Goal: Task Accomplishment & Management: Use online tool/utility

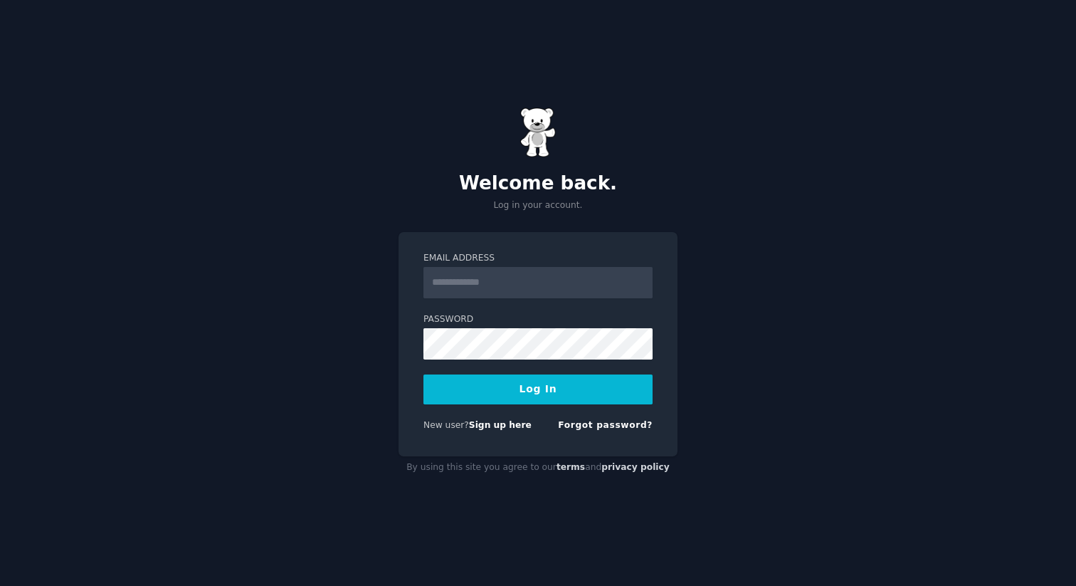
click at [487, 280] on input "Email Address" at bounding box center [537, 282] width 229 height 31
type input "**********"
click at [527, 394] on button "Log In" at bounding box center [537, 389] width 229 height 30
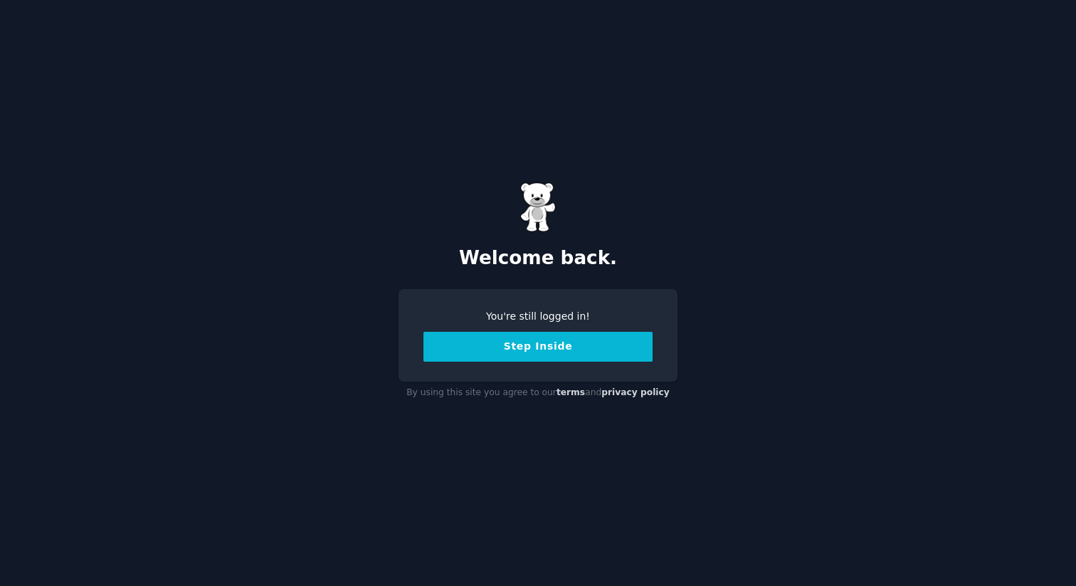
click at [541, 358] on button "Step Inside" at bounding box center [537, 347] width 229 height 30
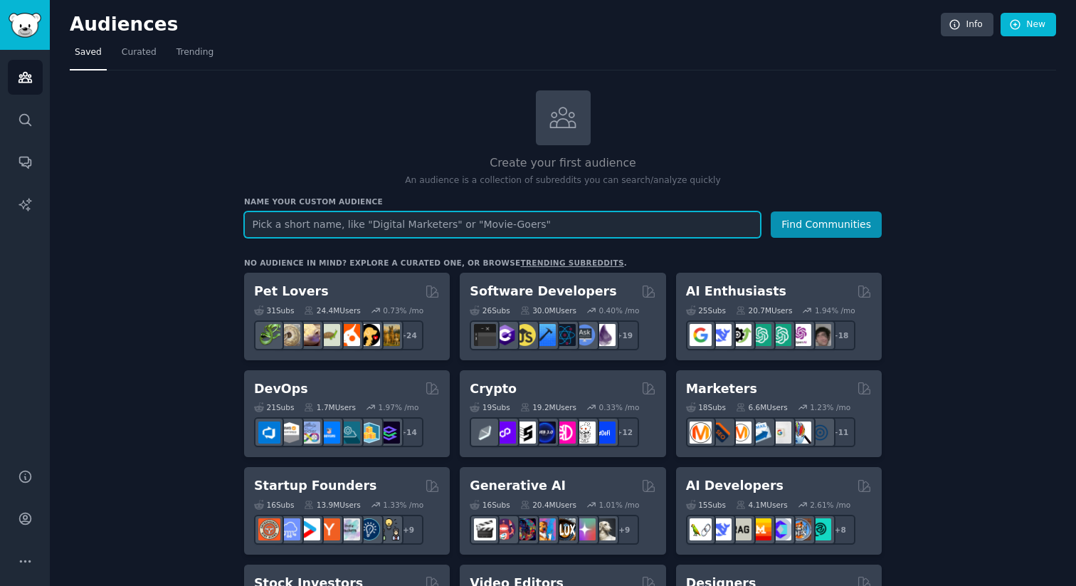
click at [668, 224] on input "text" at bounding box center [502, 224] width 517 height 26
type input "m"
type input "mother"
click at [771, 211] on button "Find Communities" at bounding box center [826, 224] width 111 height 26
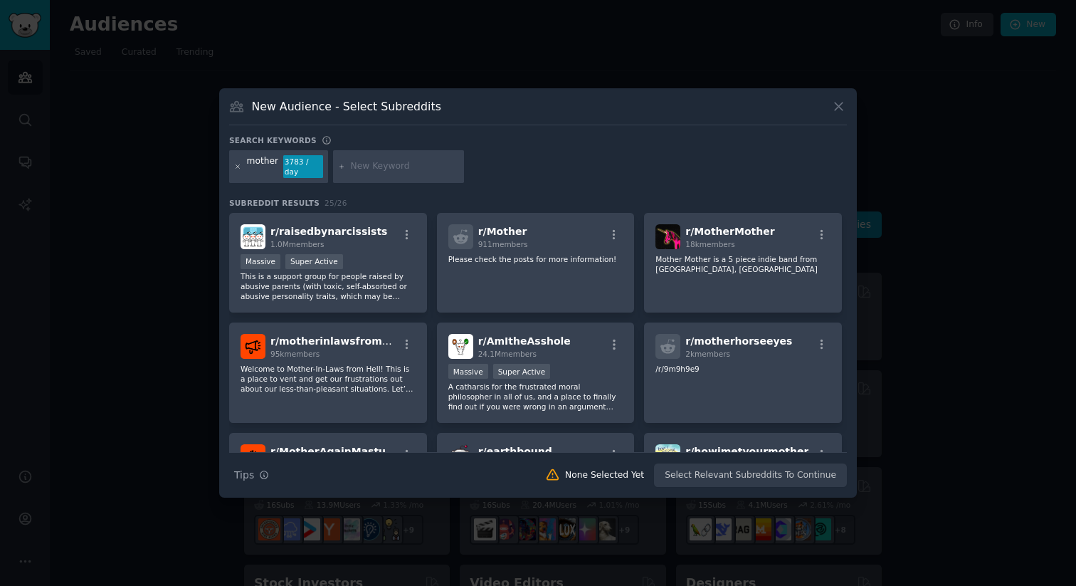
click at [239, 167] on icon at bounding box center [238, 167] width 8 height 8
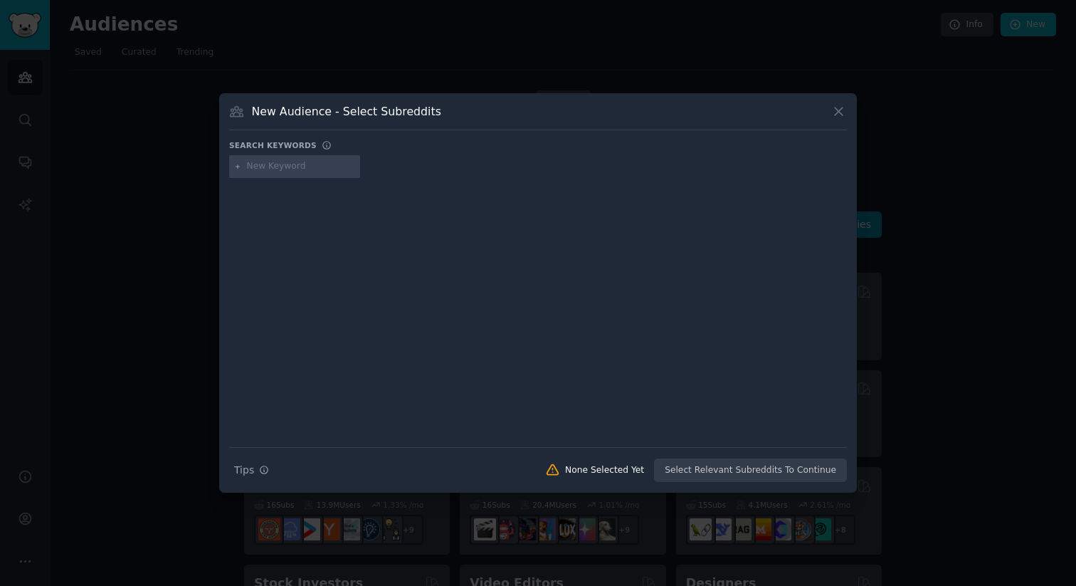
click at [260, 167] on input "text" at bounding box center [301, 166] width 108 height 13
type input "workingmoms"
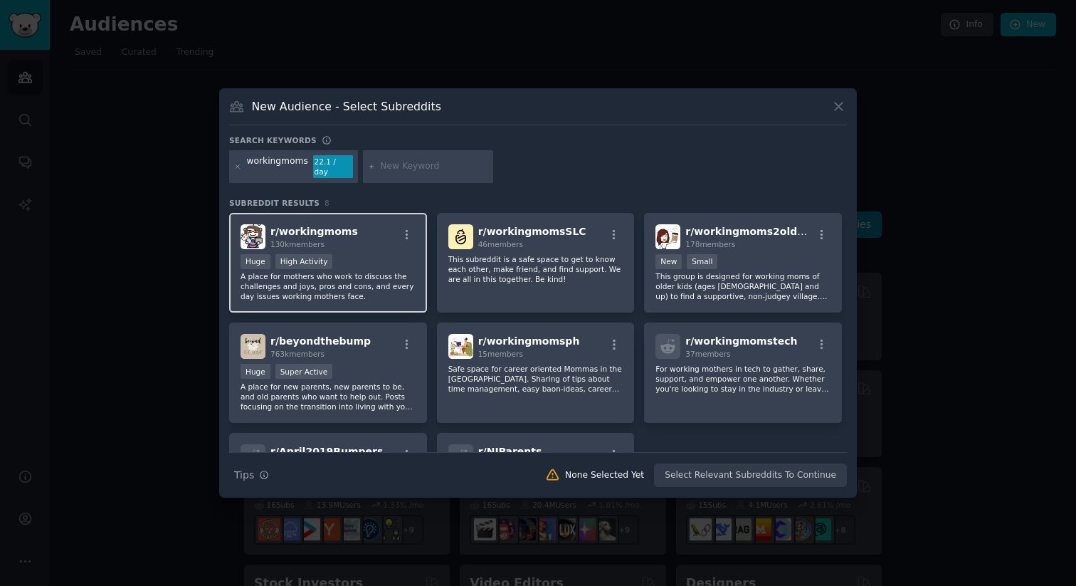
click at [347, 231] on div "r/ workingmoms 130k members" at bounding box center [328, 236] width 175 height 25
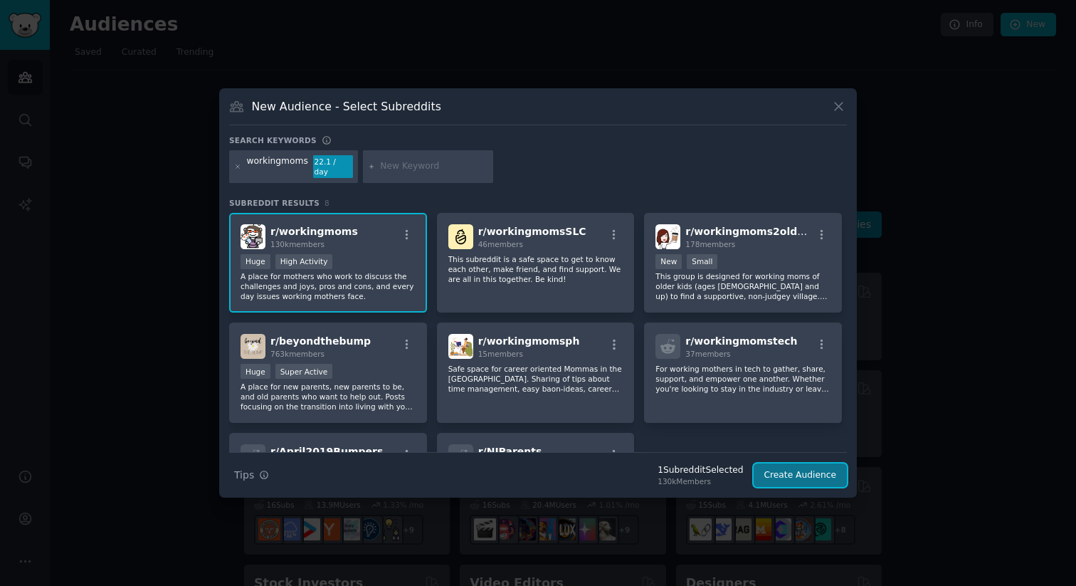
click at [785, 465] on button "Create Audience" at bounding box center [801, 475] width 94 height 24
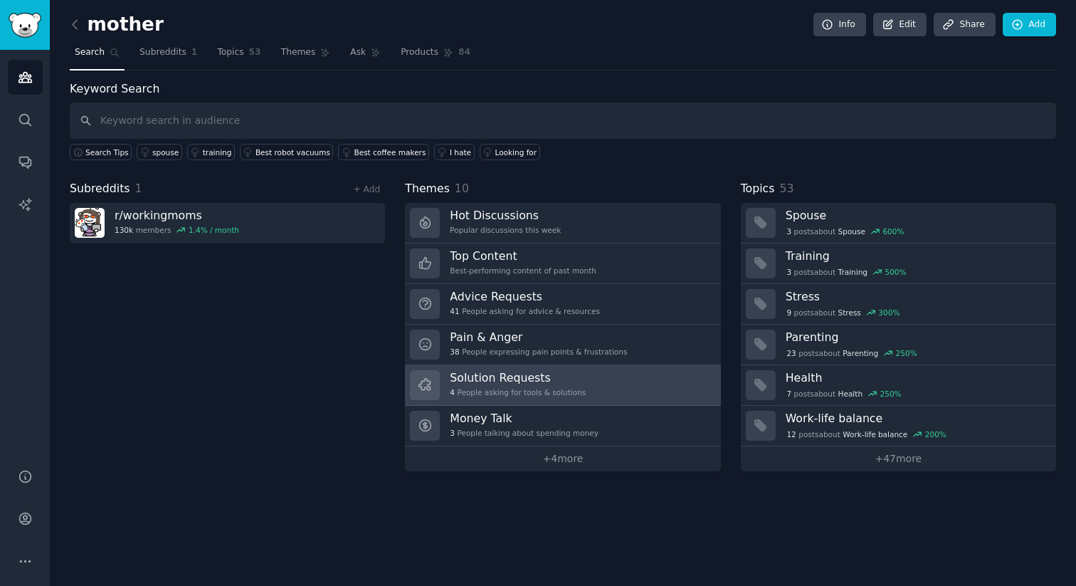
click at [519, 381] on h3 "Solution Requests" at bounding box center [518, 377] width 136 height 15
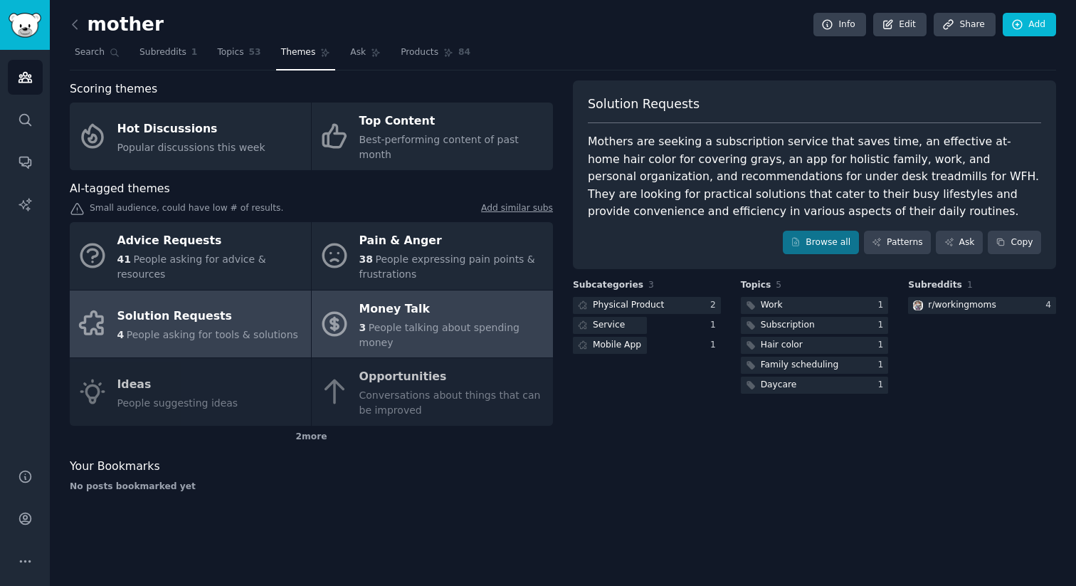
click at [418, 297] on div "Money Talk" at bounding box center [452, 308] width 186 height 23
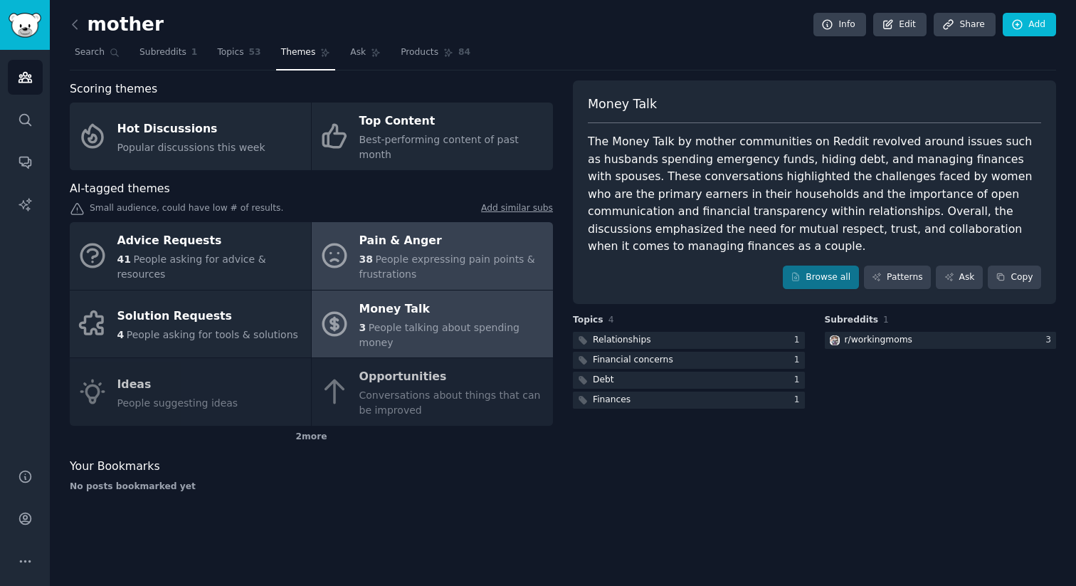
click at [416, 253] on span "People expressing pain points & frustrations" at bounding box center [447, 266] width 176 height 26
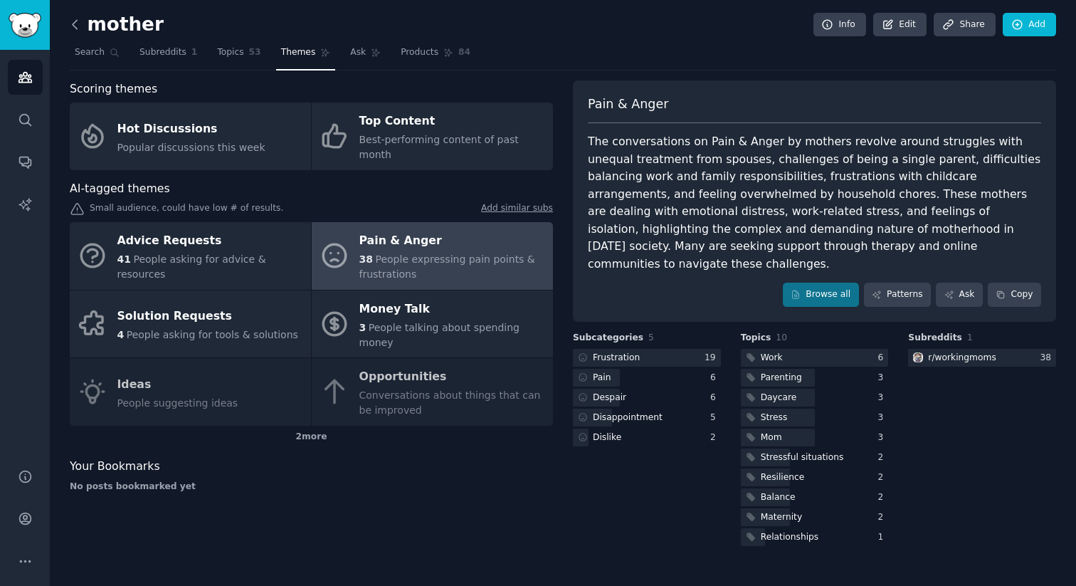
click at [77, 17] on icon at bounding box center [75, 24] width 15 height 15
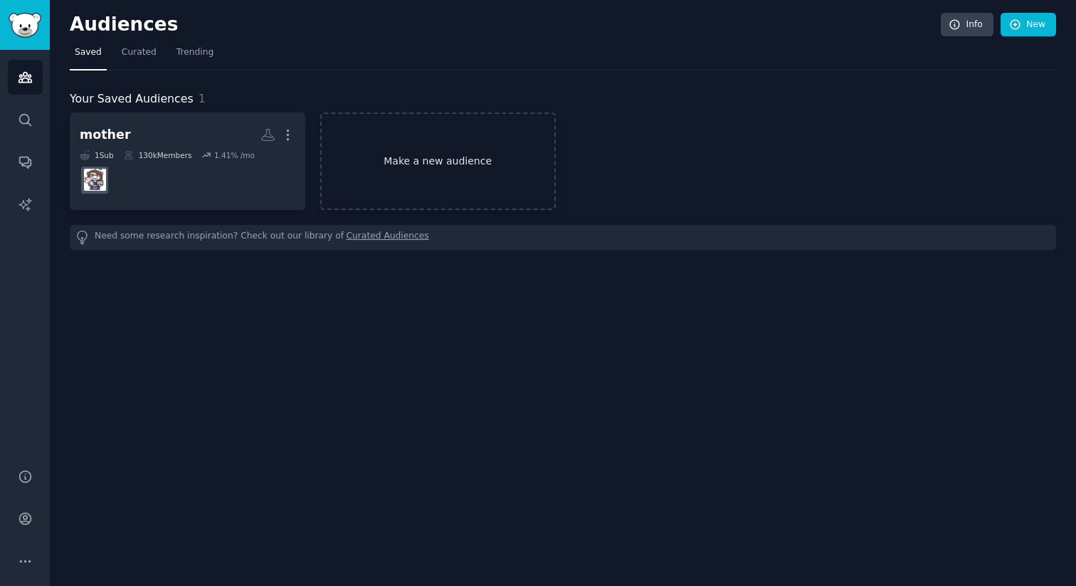
click at [371, 152] on link "Make a new audience" at bounding box center [438, 160] width 236 height 97
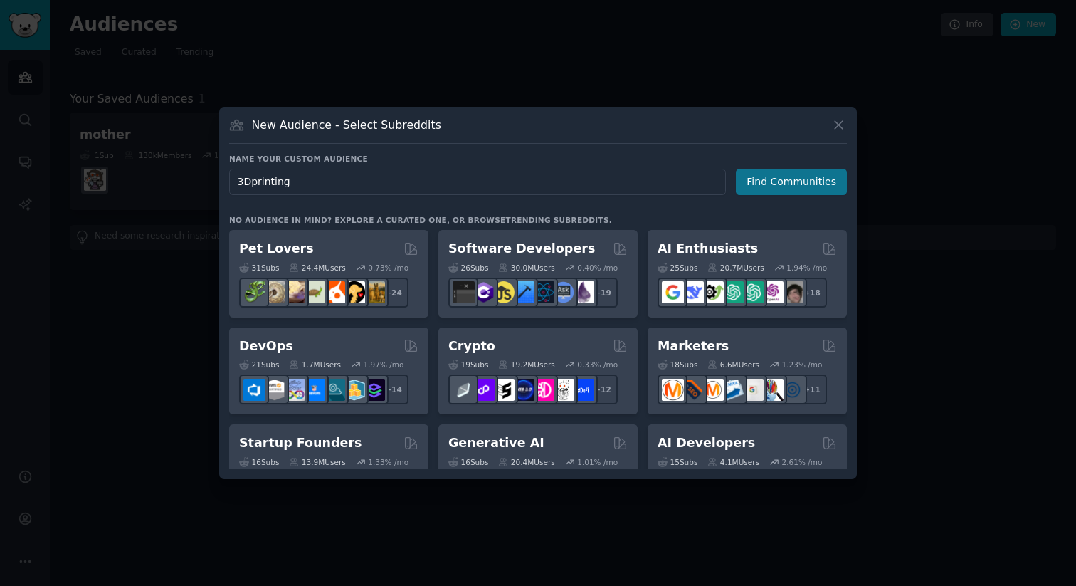
type input "3Dprinting"
click at [768, 188] on button "Find Communities" at bounding box center [791, 182] width 111 height 26
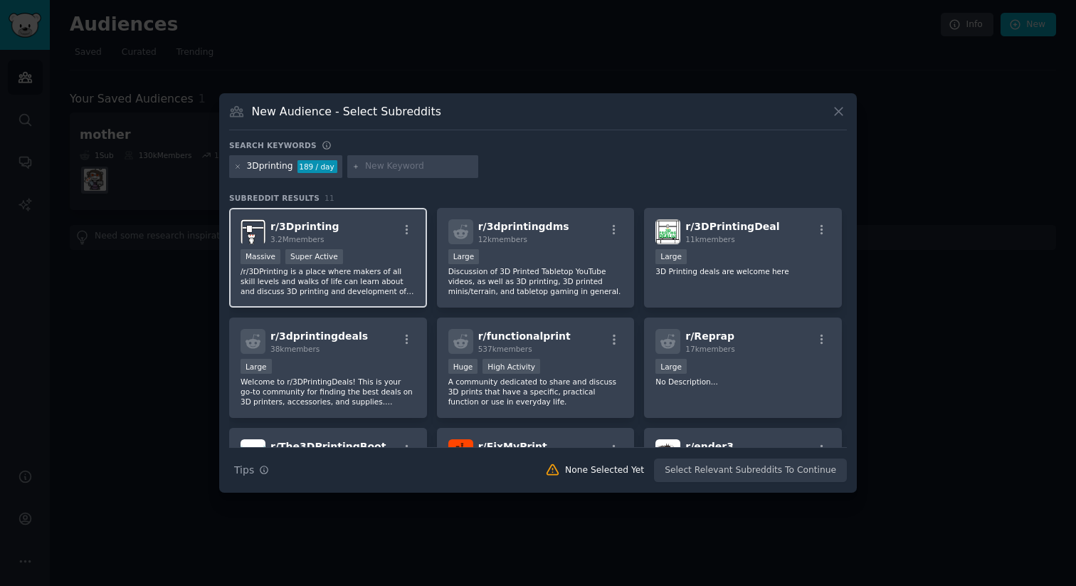
scroll to position [1, 0]
click at [376, 246] on div "r/ 3Dprinting 3.2M members Massive Super Active /r/3DPrinting is a place where …" at bounding box center [328, 256] width 198 height 100
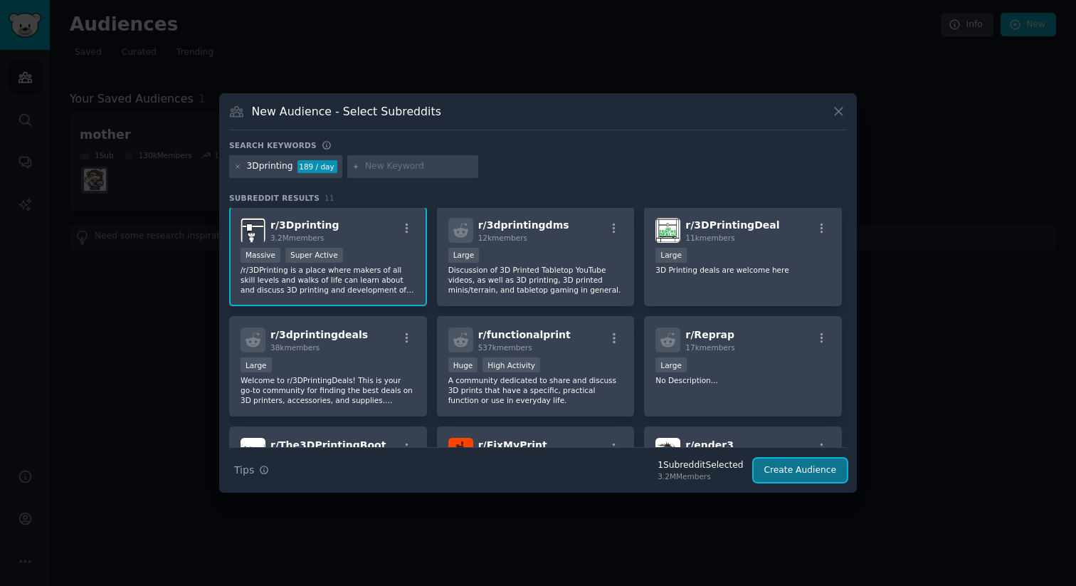
click at [788, 467] on button "Create Audience" at bounding box center [801, 470] width 94 height 24
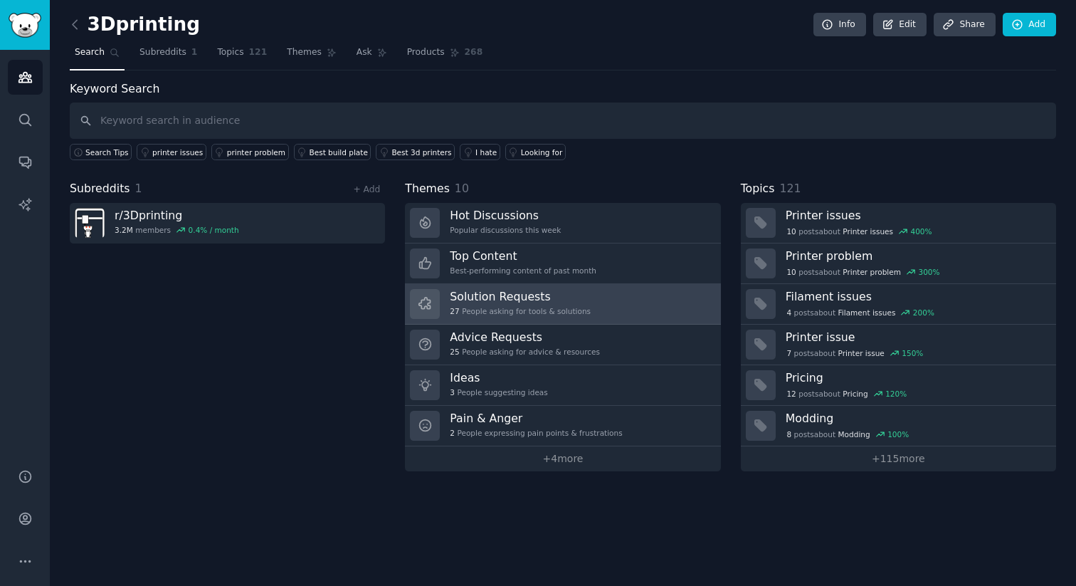
click at [609, 303] on link "Solution Requests 27 People asking for tools & solutions" at bounding box center [562, 304] width 315 height 41
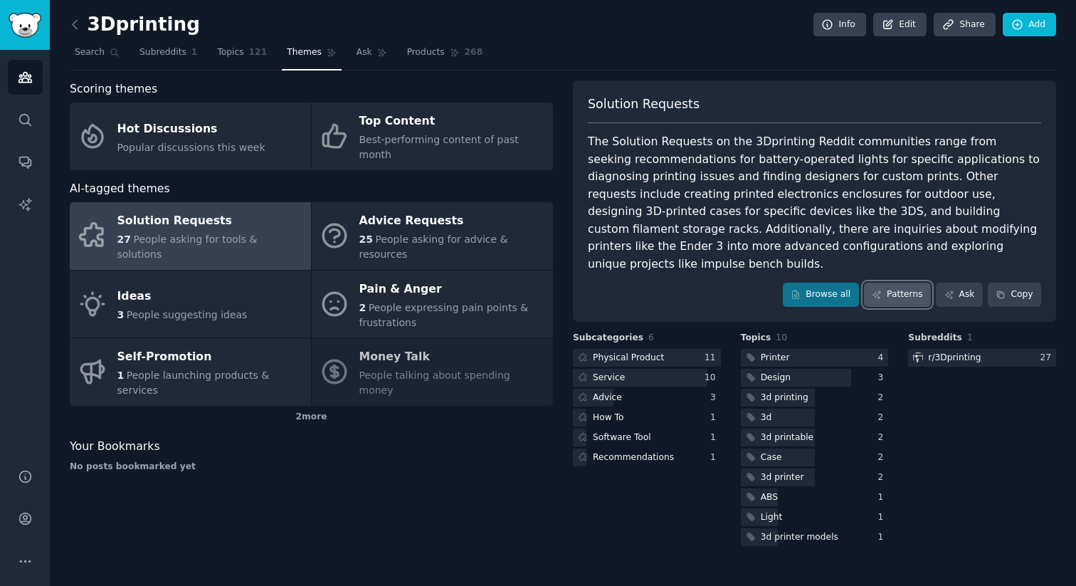
click at [911, 282] on link "Patterns" at bounding box center [897, 294] width 67 height 24
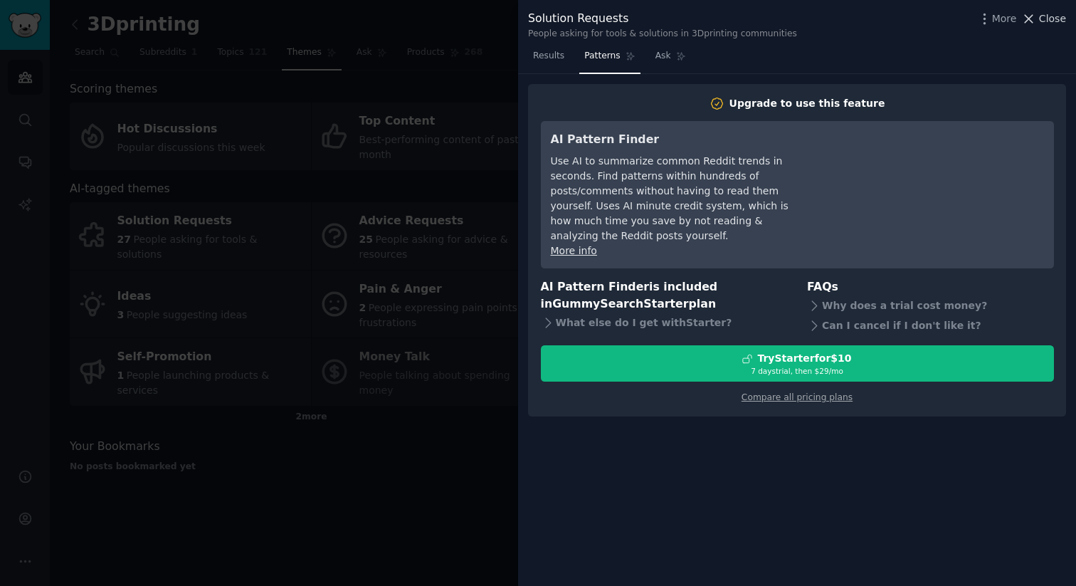
click at [1055, 16] on span "Close" at bounding box center [1052, 18] width 27 height 15
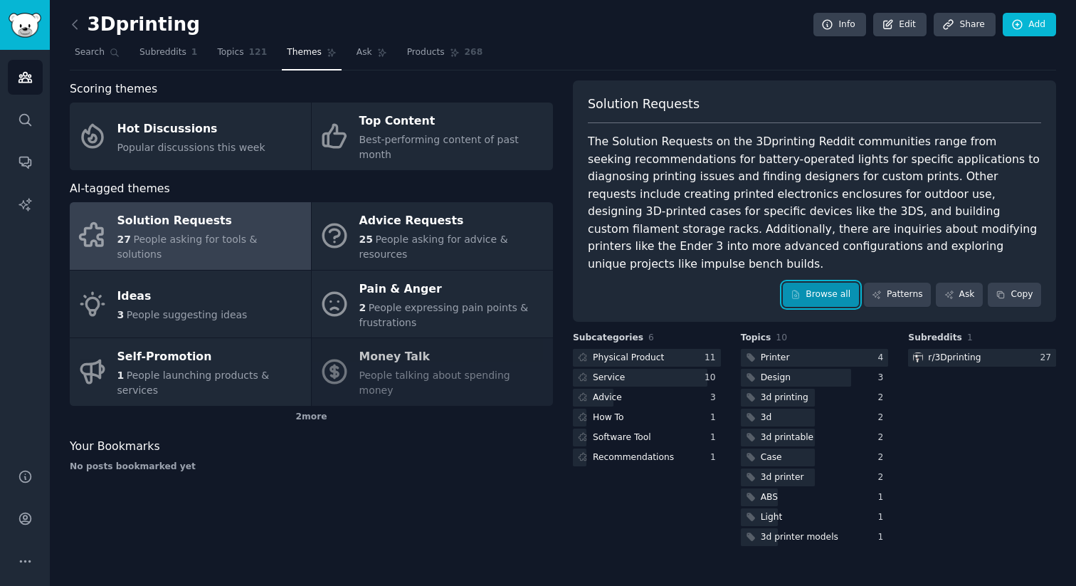
click at [815, 282] on link "Browse all" at bounding box center [821, 294] width 76 height 24
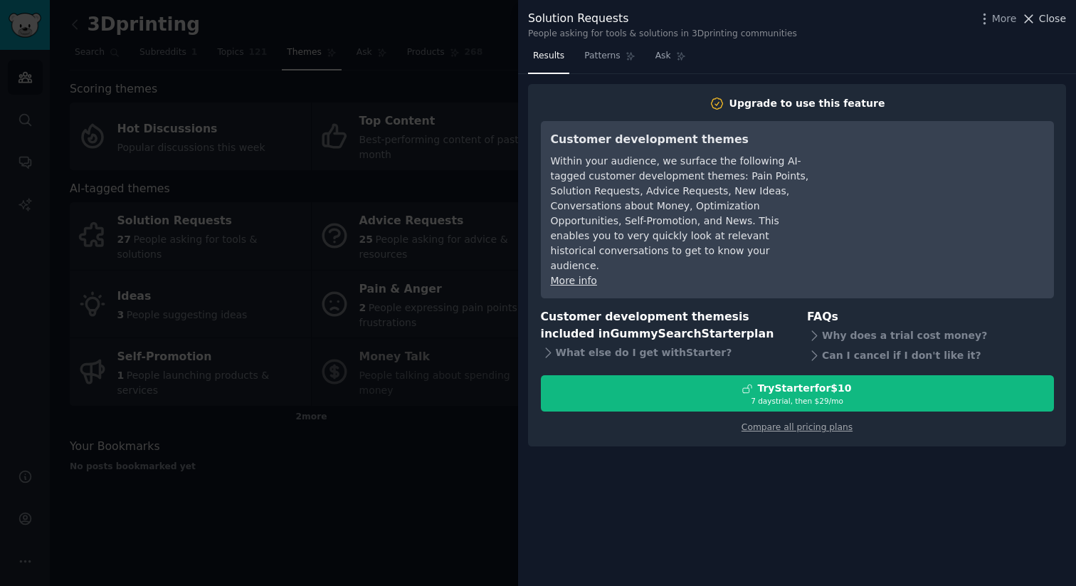
click at [1052, 19] on span "Close" at bounding box center [1052, 18] width 27 height 15
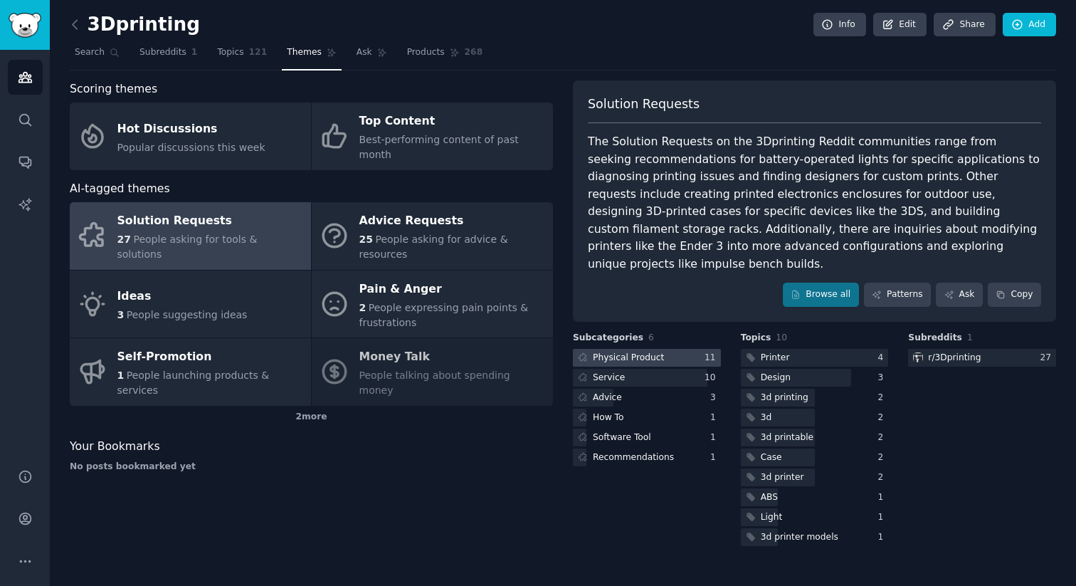
click at [670, 349] on div at bounding box center [647, 358] width 148 height 18
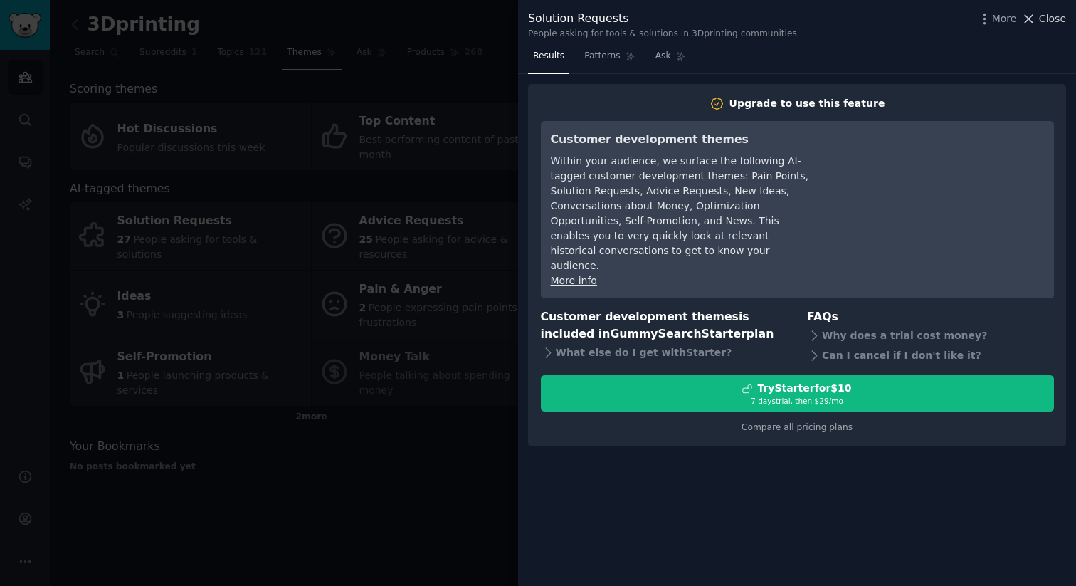
click at [1057, 19] on span "Close" at bounding box center [1052, 18] width 27 height 15
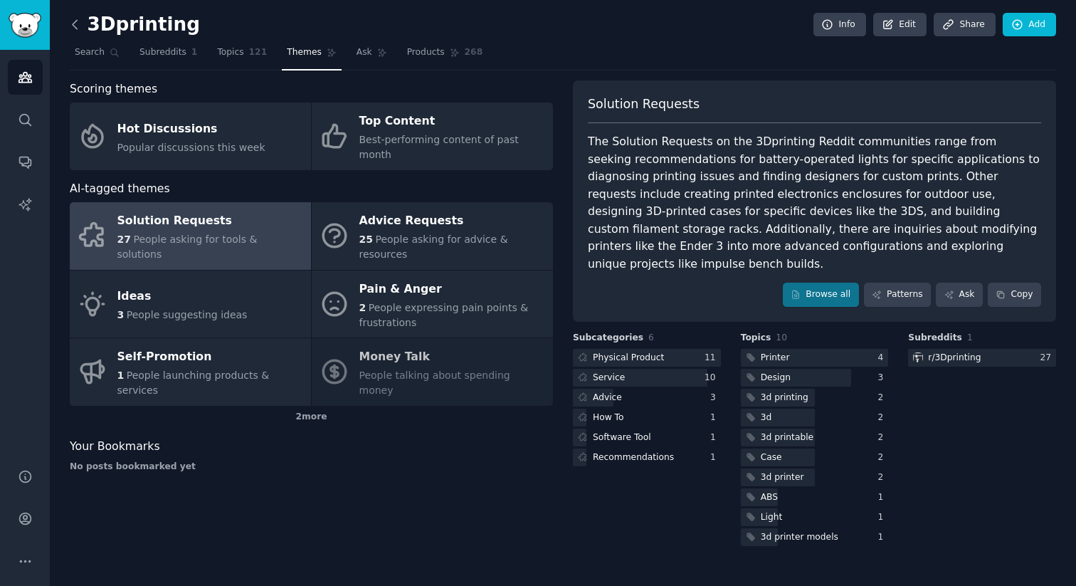
click at [71, 28] on icon at bounding box center [75, 24] width 15 height 15
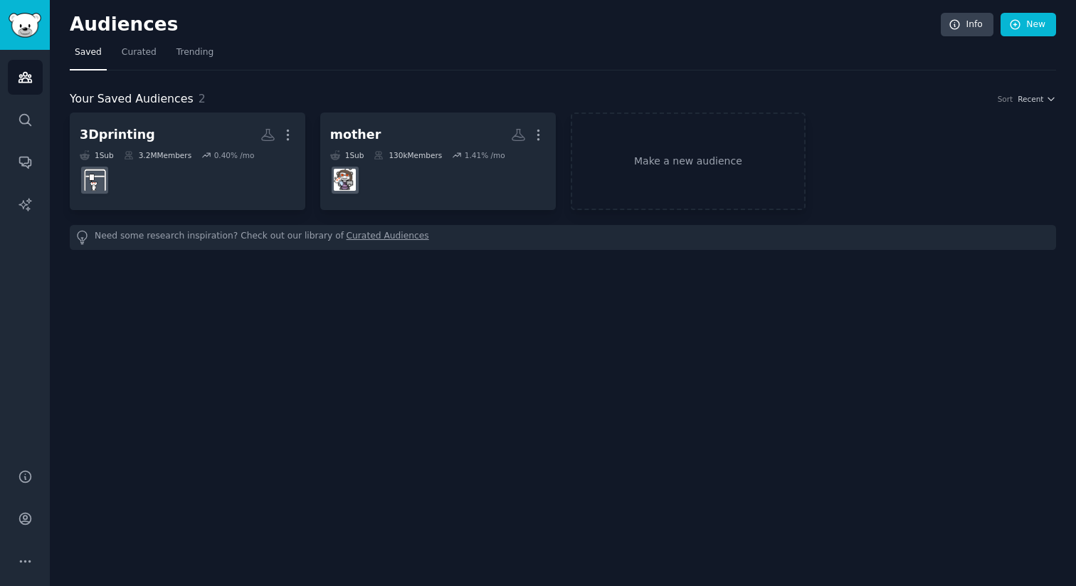
click at [398, 344] on div "Audiences Info New Saved Curated Trending Your Saved Audiences 2 Sort Recent 3D…" at bounding box center [563, 293] width 1026 height 586
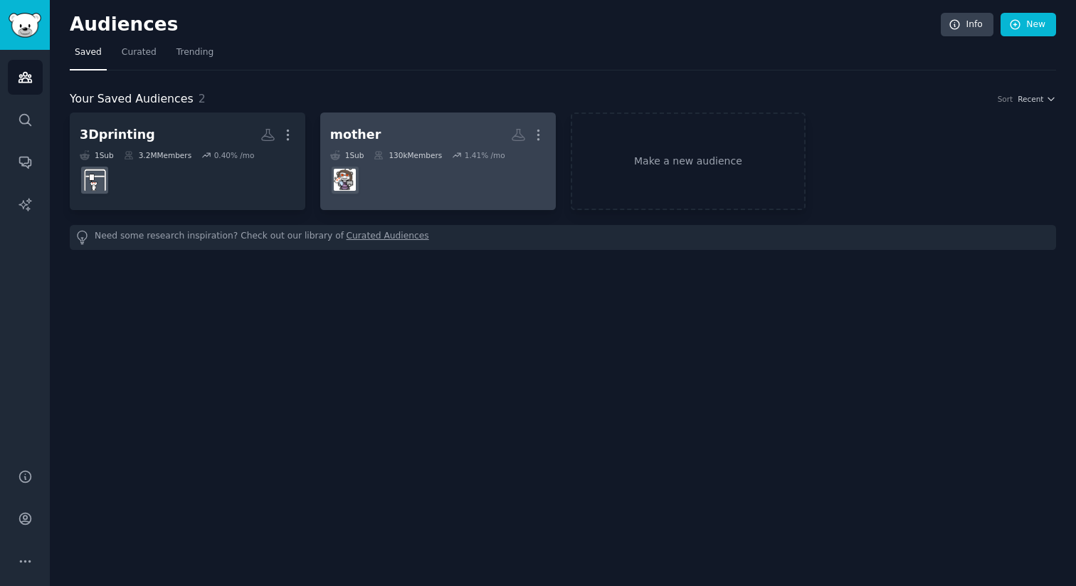
click at [398, 189] on dd at bounding box center [438, 180] width 216 height 40
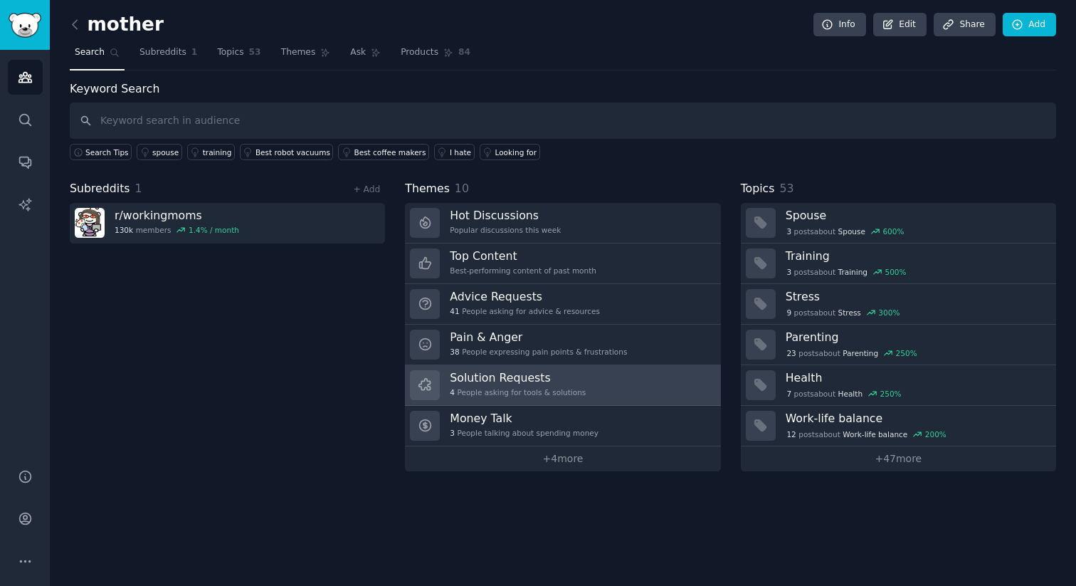
click at [492, 383] on h3 "Solution Requests" at bounding box center [518, 377] width 136 height 15
